Goal: Information Seeking & Learning: Learn about a topic

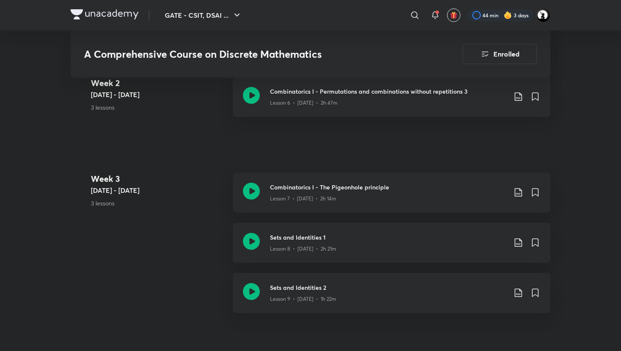
scroll to position [818, 0]
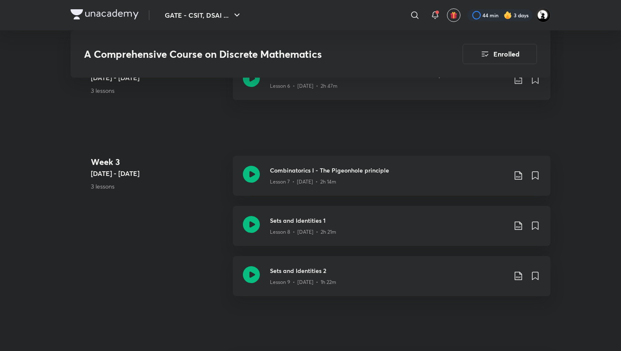
click at [181, 222] on div "Week 3 Apr 14 - 20 3 lessons Combinatorics I - The Pigeonhole principle Lesson …" at bounding box center [311, 231] width 480 height 151
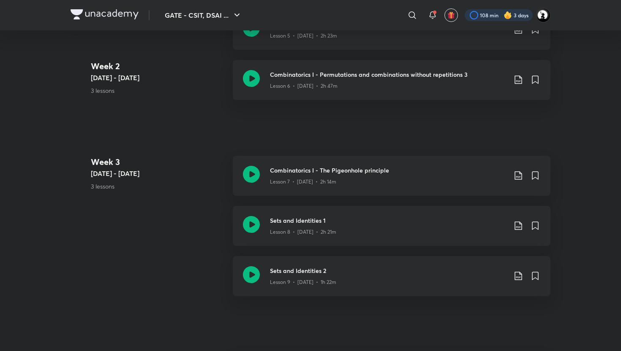
click at [490, 20] on div at bounding box center [498, 15] width 68 height 12
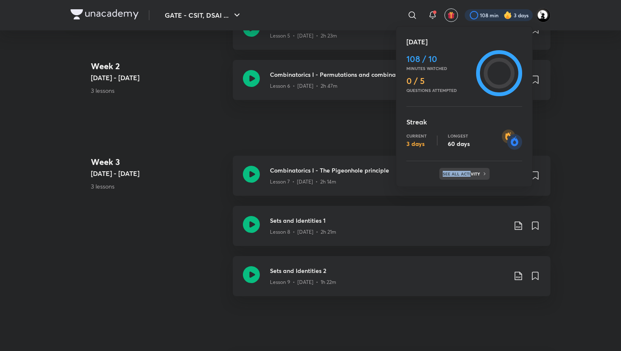
click at [469, 171] on p "See all activity" at bounding box center [461, 173] width 39 height 5
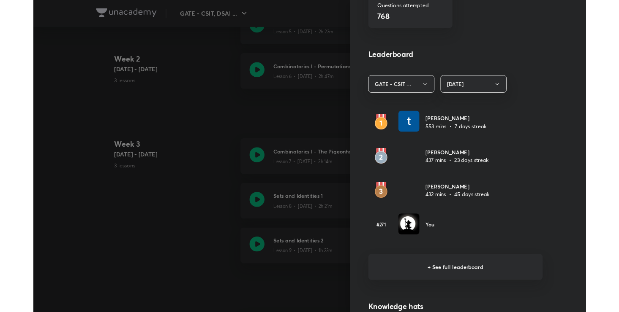
scroll to position [439, 0]
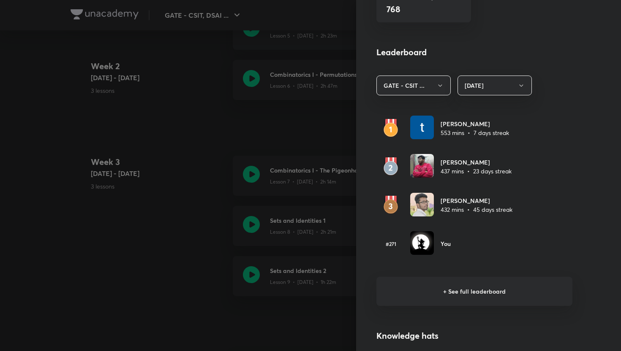
click at [179, 282] on div at bounding box center [310, 175] width 621 height 351
